Goal: Find contact information: Find contact information

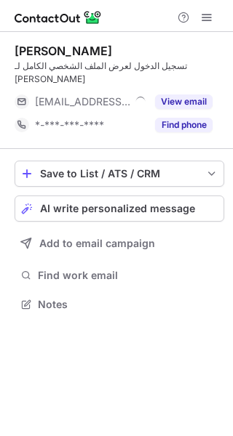
scroll to position [7, 7]
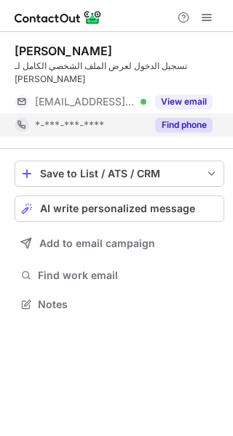
scroll to position [7, 7]
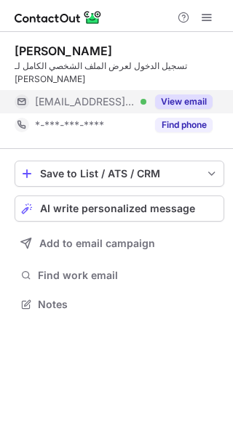
click at [180, 95] on button "View email" at bounding box center [183, 102] width 57 height 15
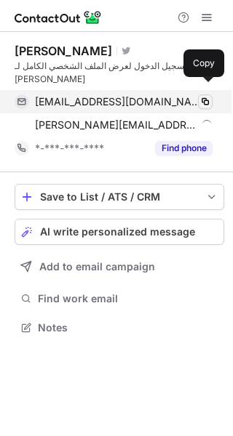
click at [204, 96] on span at bounding box center [205, 102] width 12 height 12
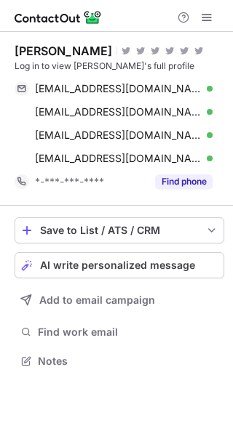
scroll to position [350, 233]
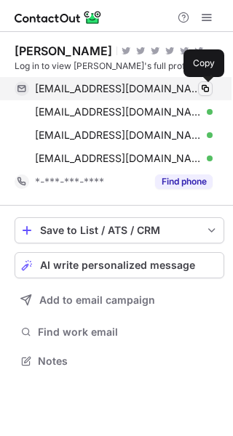
click at [204, 89] on span at bounding box center [205, 89] width 12 height 12
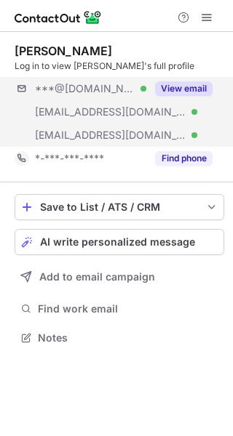
scroll to position [327, 233]
click at [204, 89] on button "View email" at bounding box center [183, 88] width 57 height 15
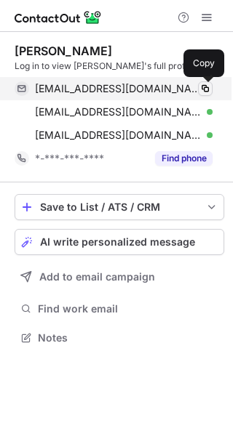
click at [206, 82] on button at bounding box center [205, 88] width 15 height 15
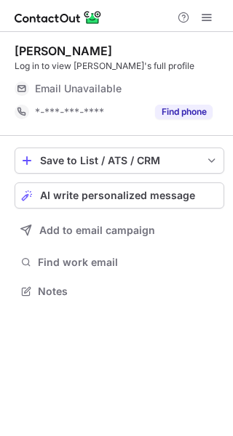
scroll to position [7, 7]
